Goal: Information Seeking & Learning: Compare options

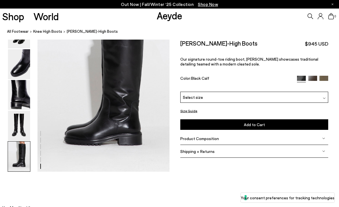
scroll to position [924, 0]
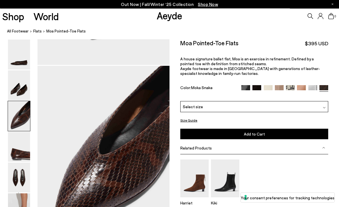
scroll to position [354, 0]
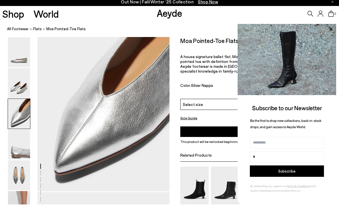
scroll to position [367, 0]
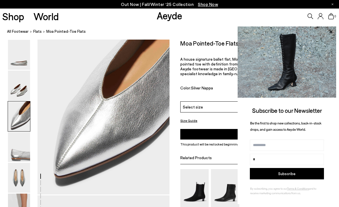
type input "*"
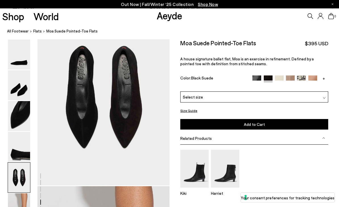
scroll to position [709, 0]
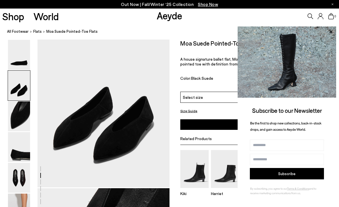
scroll to position [196, 0]
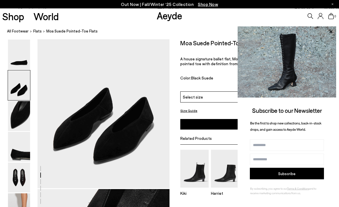
click at [304, 13] on div "0" at bounding box center [282, 16] width 113 height 15
click at [176, 79] on div "Size Guide Shoes Belt Our shoes come in European sizing. The easiest way to mea…" at bounding box center [255, 139] width 170 height 198
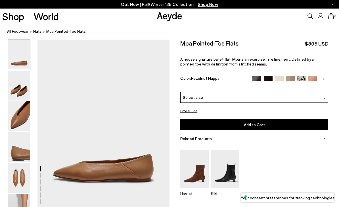
scroll to position [11, 0]
